Goal: Task Accomplishment & Management: Use online tool/utility

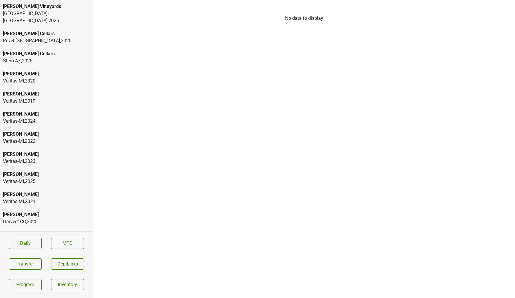
click at [32, 5] on div "[PERSON_NAME] Vineyards" at bounding box center [46, 6] width 87 height 7
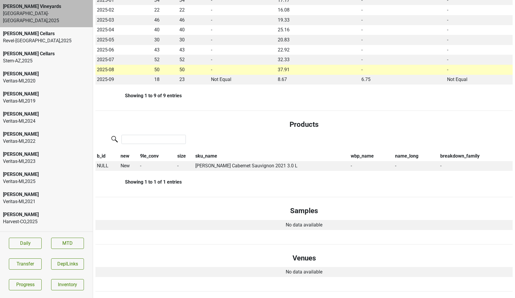
scroll to position [163, 0]
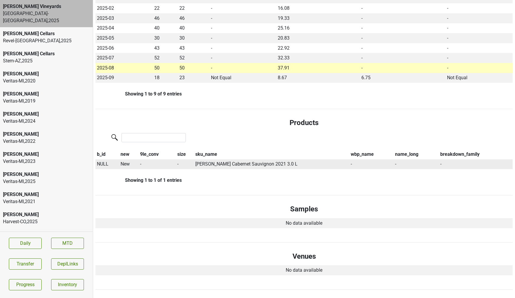
click at [105, 163] on span "NULL" at bounding box center [103, 164] width 12 height 6
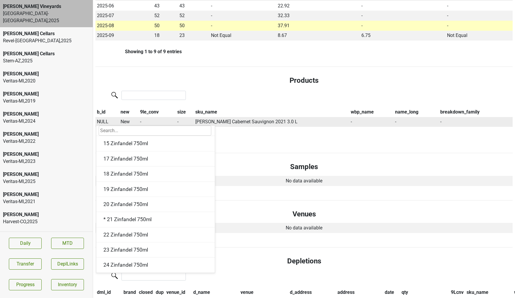
scroll to position [214, 0]
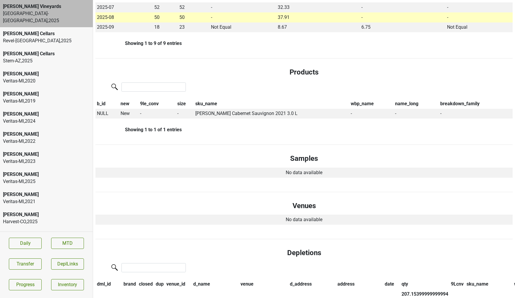
click at [121, 41] on div "Showing 1 to 9 of 9 entries" at bounding box center [138, 43] width 86 height 6
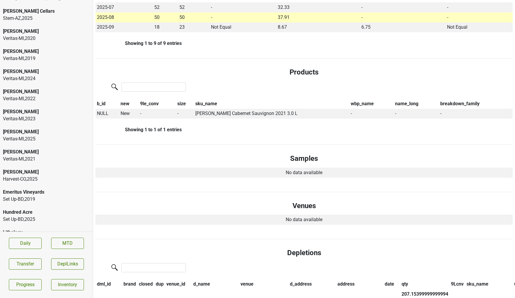
scroll to position [44, 0]
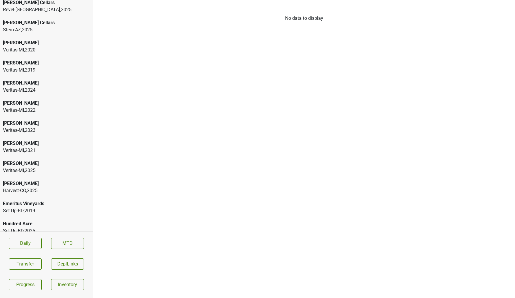
scroll to position [50, 0]
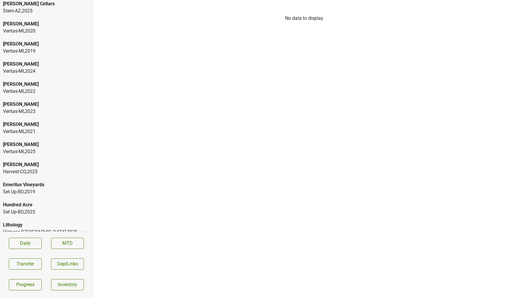
click at [32, 221] on div "Lithology" at bounding box center [46, 224] width 87 height 7
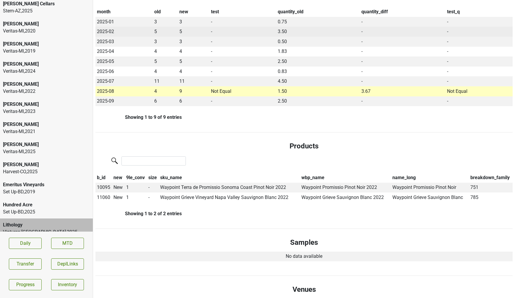
scroll to position [0, 0]
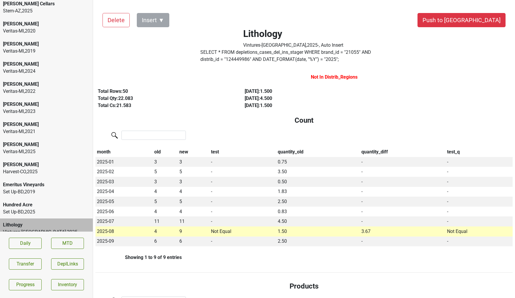
click at [243, 59] on label "SELECT * FROM depletions_cases_del_ins_stager WHERE brand_id = " 21055 " AND di…" at bounding box center [293, 56] width 186 height 14
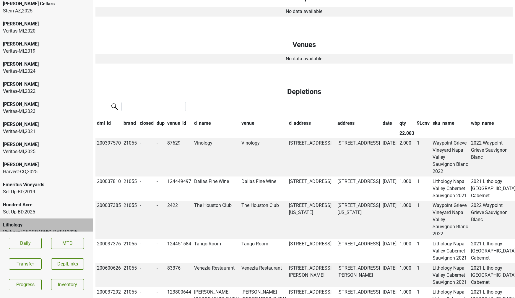
scroll to position [389, 0]
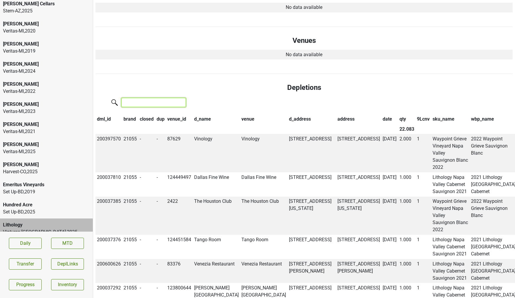
click at [137, 103] on input "search" at bounding box center [153, 102] width 64 height 9
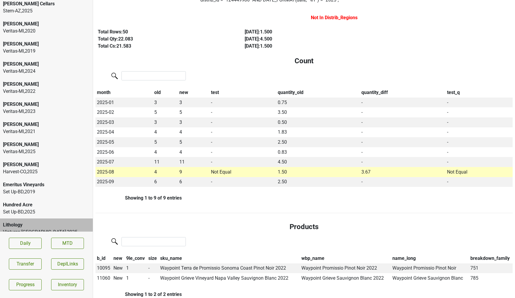
scroll to position [0, 0]
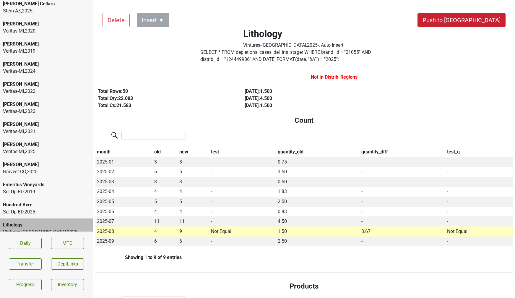
type input "waypoint"
click at [488, 21] on button "Push to [GEOGRAPHIC_DATA]" at bounding box center [462, 20] width 88 height 14
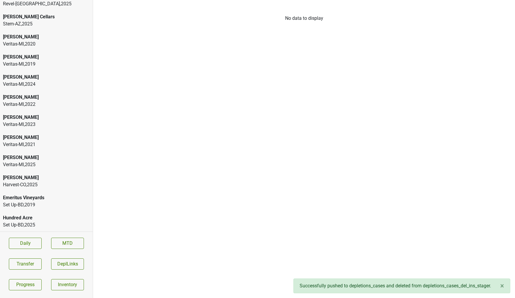
scroll to position [30, 0]
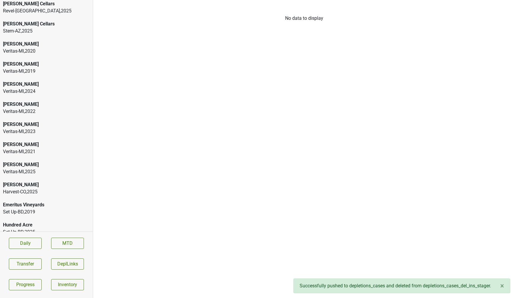
click at [28, 168] on div "Veritas-MI , 2025" at bounding box center [46, 171] width 87 height 7
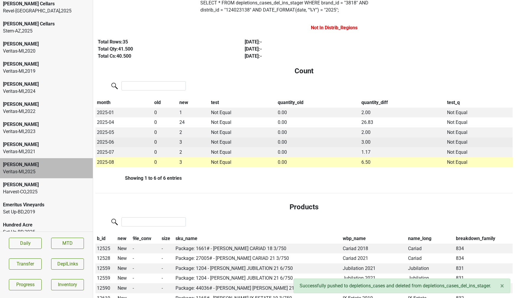
scroll to position [0, 0]
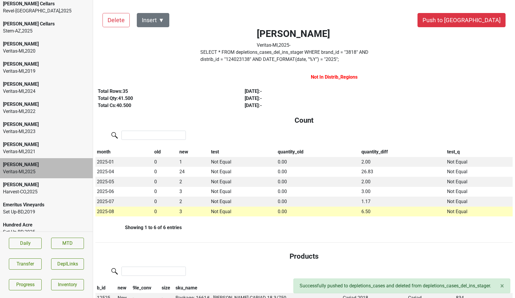
click at [304, 53] on label "SELECT * FROM depletions_cases_del_ins_stager WHERE brand_id = " 3818 " AND dis…" at bounding box center [293, 56] width 186 height 14
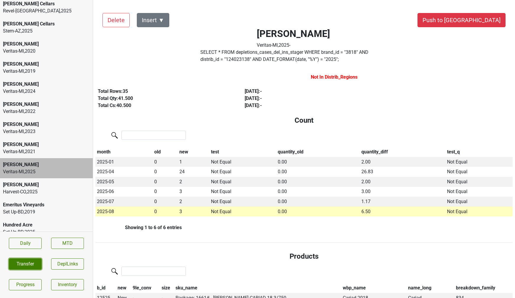
click at [29, 262] on button "Transfer" at bounding box center [25, 263] width 33 height 11
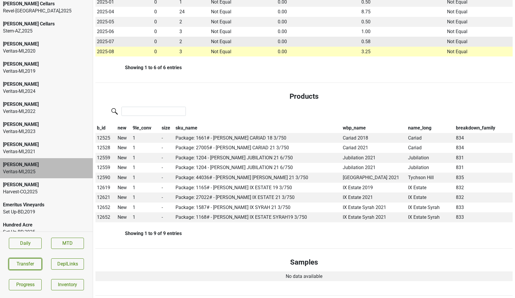
scroll to position [162, 0]
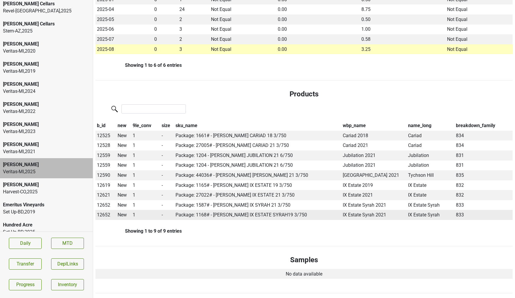
click at [103, 212] on span "12652" at bounding box center [103, 215] width 13 height 6
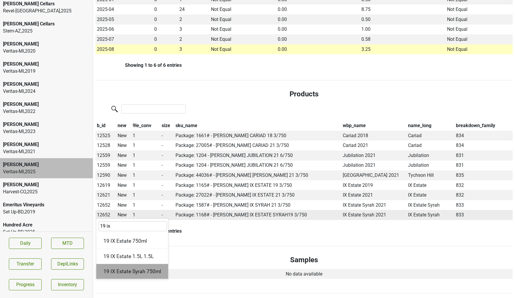
type input "19 ix"
click at [124, 272] on div "19 IX Estate Syrah 750ml" at bounding box center [132, 271] width 72 height 15
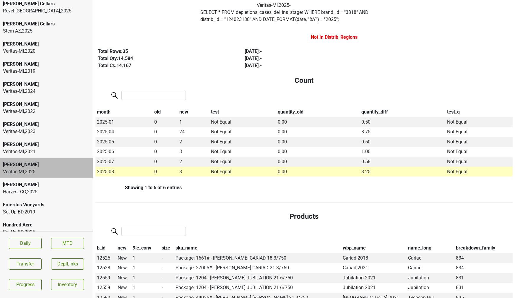
scroll to position [0, 0]
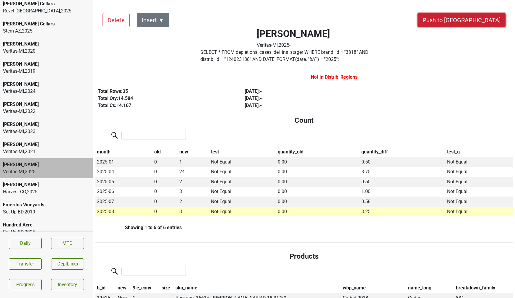
click at [488, 20] on button "Push to [GEOGRAPHIC_DATA]" at bounding box center [462, 20] width 88 height 14
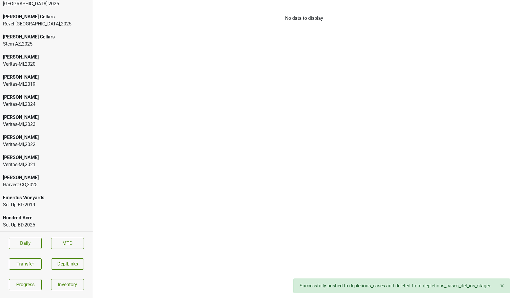
scroll to position [10, 0]
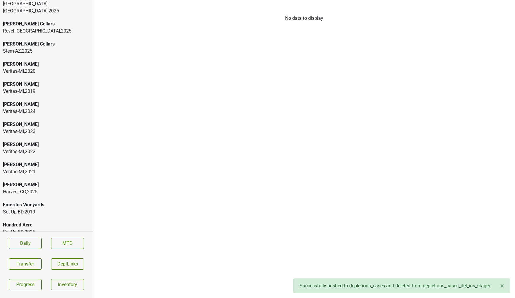
click at [29, 108] on div "Veritas-MI , 2024" at bounding box center [46, 111] width 87 height 7
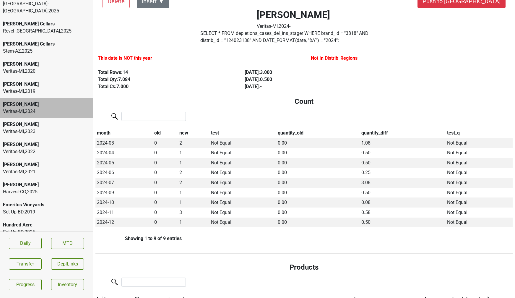
scroll to position [0, 0]
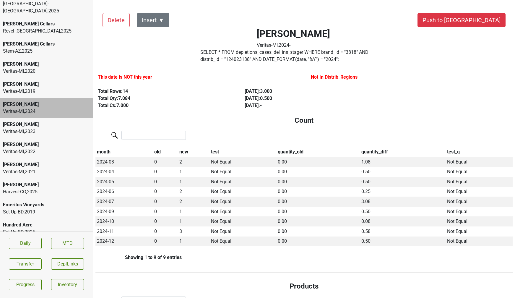
click at [226, 54] on label "SELECT * FROM depletions_cases_del_ins_stager WHERE brand_id = " 3818 " AND dis…" at bounding box center [293, 56] width 186 height 14
click at [491, 23] on button "Push to [GEOGRAPHIC_DATA]" at bounding box center [462, 20] width 88 height 14
